Goal: Obtain resource: Download file/media

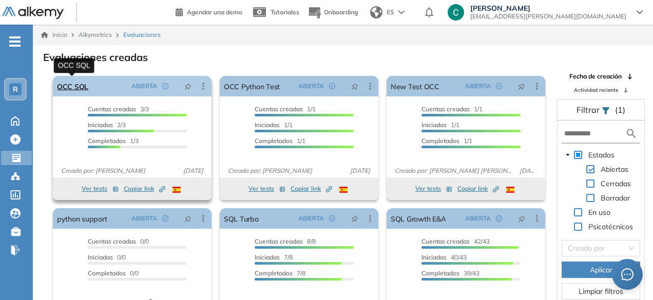
click at [86, 88] on link "OCC SQL" at bounding box center [72, 86] width 31 height 21
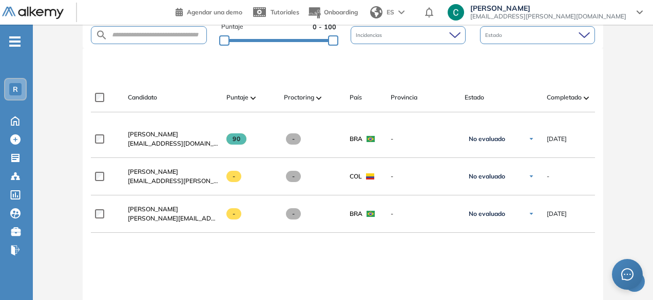
scroll to position [266, 0]
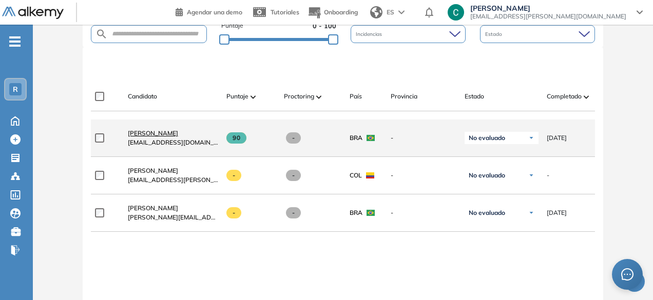
click at [161, 135] on span "[PERSON_NAME]" at bounding box center [153, 133] width 50 height 8
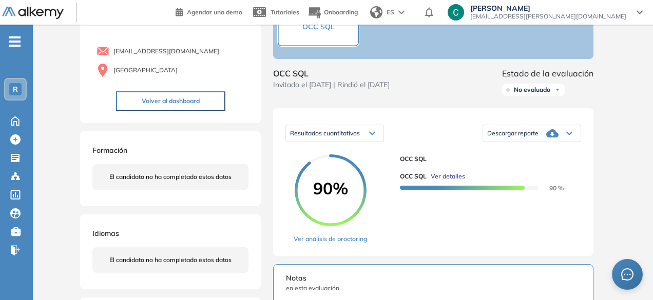
scroll to position [86, 0]
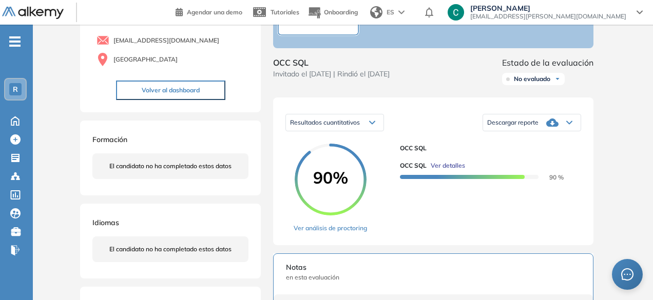
click at [539, 133] on div "Descargar reporte" at bounding box center [531, 122] width 97 height 21
click at [520, 140] on li "Descargar informe completo" at bounding box center [525, 134] width 76 height 10
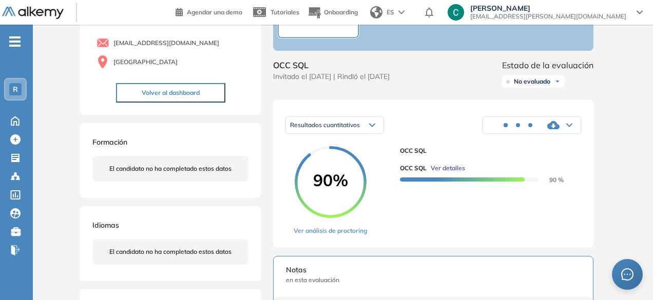
scroll to position [82, 0]
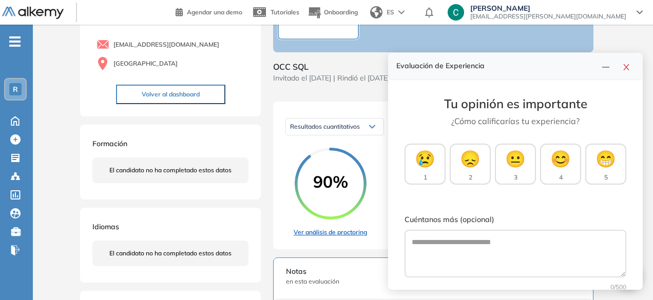
click at [330, 237] on link "Ver análisis de proctoring" at bounding box center [329, 232] width 73 height 9
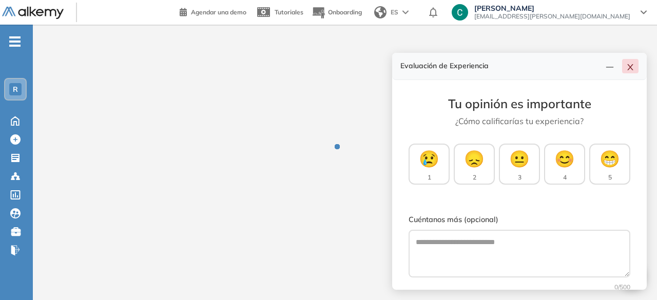
click at [632, 64] on icon "close" at bounding box center [630, 67] width 8 height 8
click at [631, 64] on icon "close" at bounding box center [630, 67] width 8 height 8
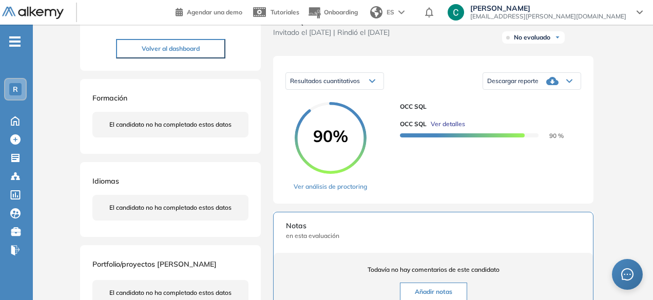
scroll to position [137, 0]
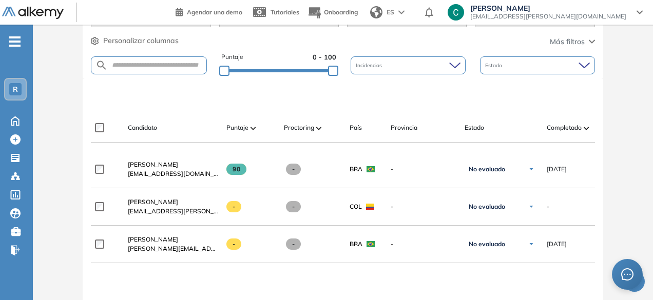
scroll to position [232, 0]
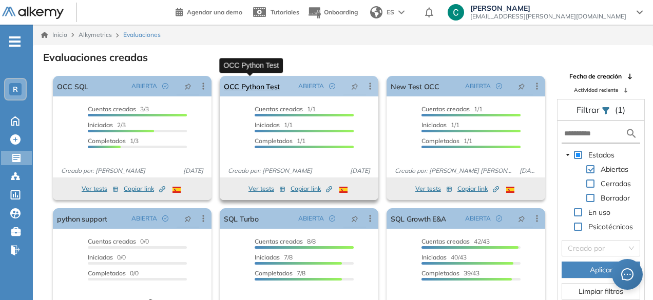
click at [261, 88] on link "OCC Python Test" at bounding box center [252, 86] width 56 height 21
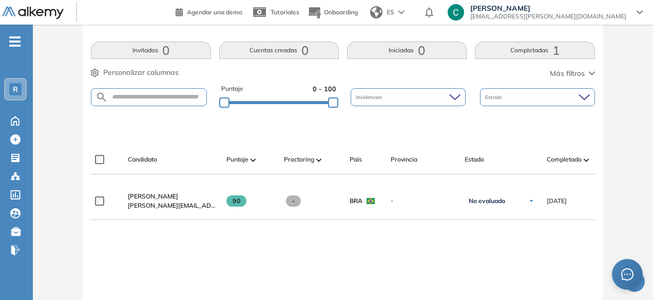
scroll to position [206, 0]
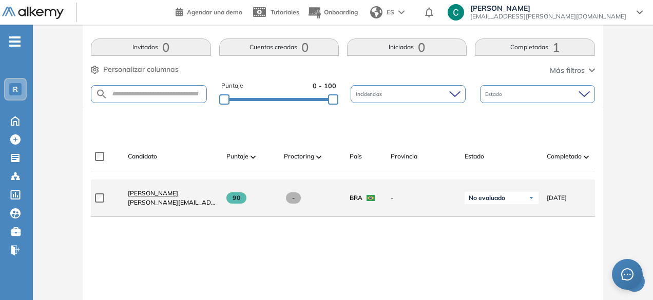
click at [162, 193] on span "Marcelo Ibanes" at bounding box center [153, 193] width 50 height 8
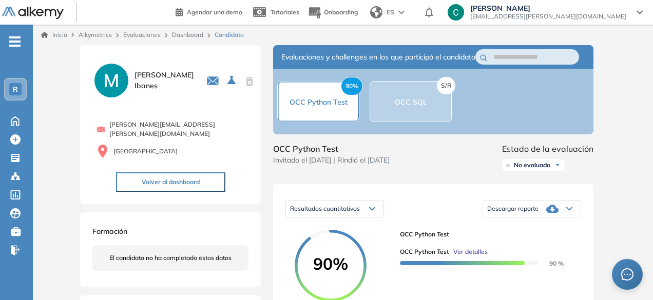
click at [520, 213] on span "Descargar reporte" at bounding box center [512, 209] width 51 height 8
click at [521, 226] on li "Descargar informe completo" at bounding box center [525, 220] width 76 height 10
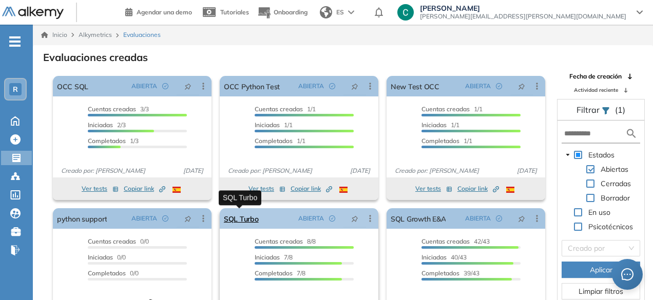
click at [239, 213] on link "SQL Turbo" at bounding box center [241, 218] width 35 height 21
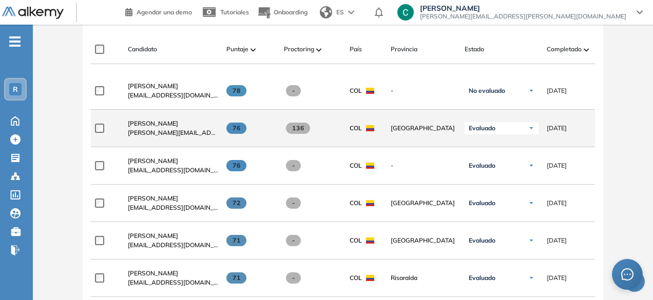
scroll to position [312, 0]
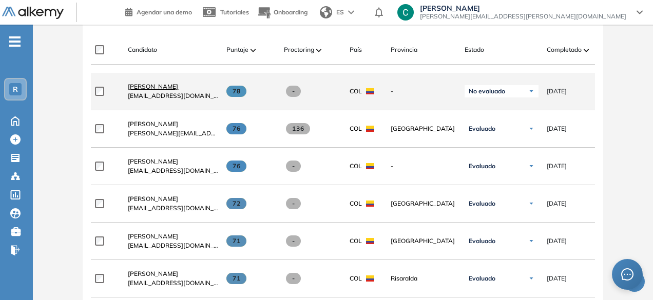
click at [136, 90] on span "[PERSON_NAME]" at bounding box center [153, 87] width 50 height 8
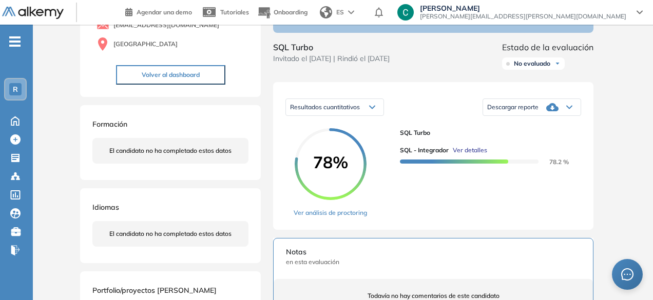
scroll to position [100, 0]
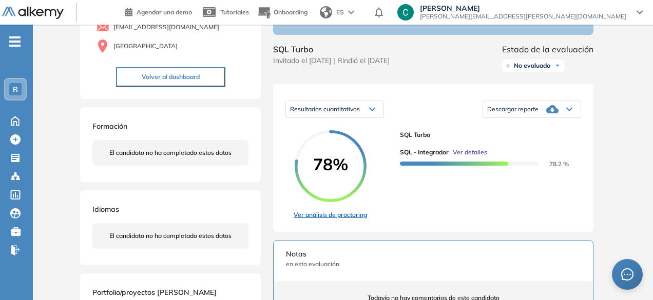
click at [330, 220] on link "Ver análisis de proctoring" at bounding box center [329, 214] width 73 height 9
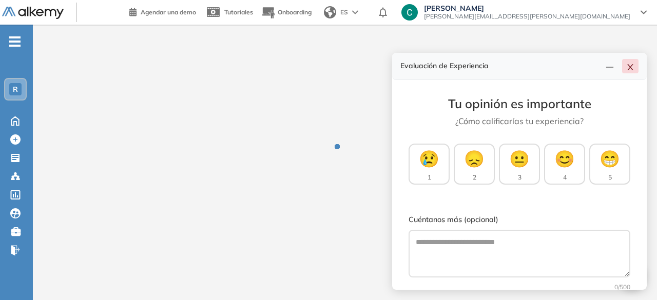
click at [631, 67] on icon "close" at bounding box center [630, 67] width 8 height 8
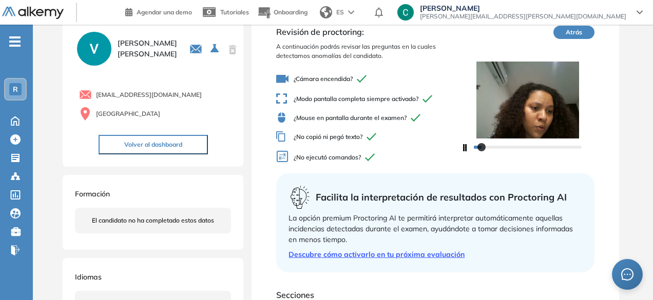
scroll to position [36, 0]
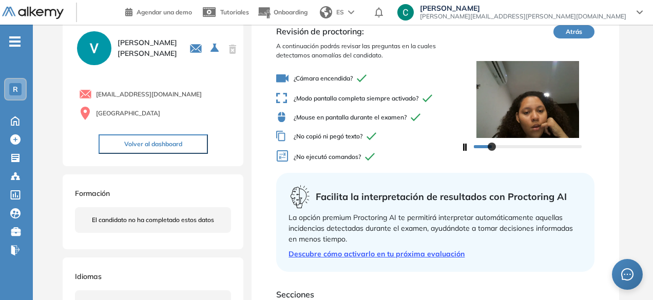
click at [466, 147] on div at bounding box center [527, 146] width 133 height 16
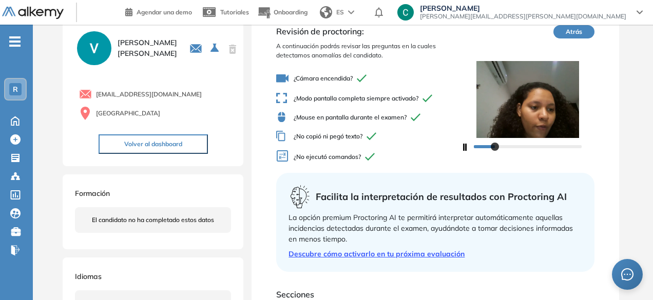
click at [463, 147] on icon "button" at bounding box center [465, 147] width 4 height 7
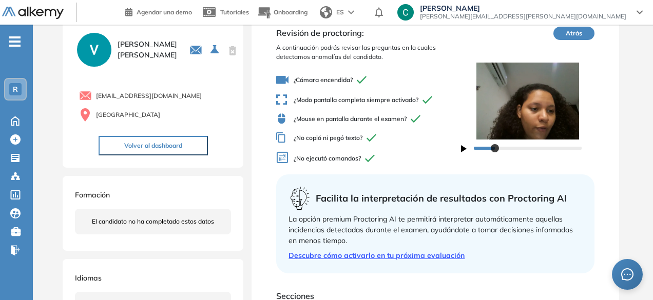
scroll to position [0, 0]
